Goal: Information Seeking & Learning: Learn about a topic

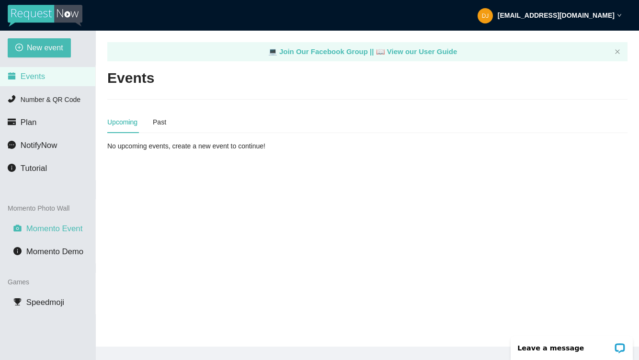
click at [49, 230] on span "Momento Event" at bounding box center [54, 228] width 57 height 9
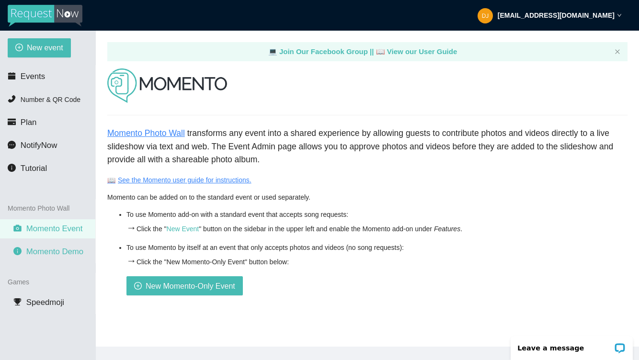
click at [68, 249] on span "Momento Demo" at bounding box center [54, 251] width 57 height 9
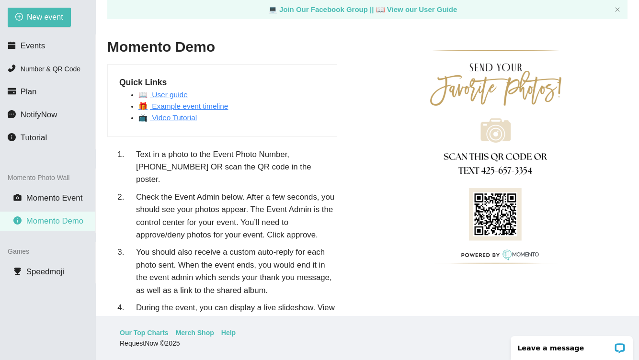
click at [203, 105] on link "🎁 Example event timeline" at bounding box center [183, 106] width 90 height 8
click at [185, 115] on link "📺 Video Tutorial" at bounding box center [167, 117] width 58 height 8
